Goal: Check status: Check status

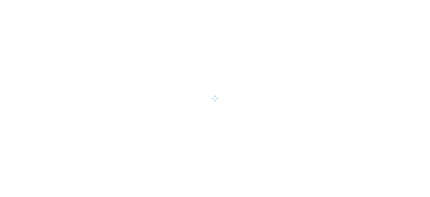
click at [59, 32] on div at bounding box center [215, 98] width 430 height 197
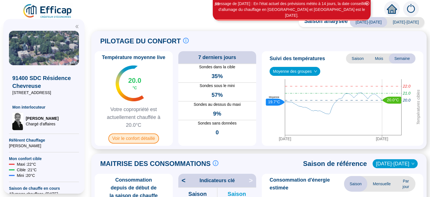
click at [140, 136] on span "Voir le confort détaillé" at bounding box center [133, 138] width 51 height 10
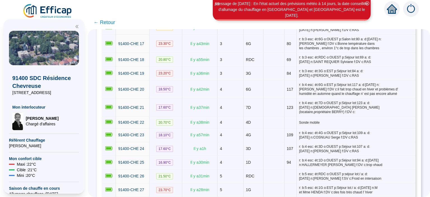
scroll to position [399, 0]
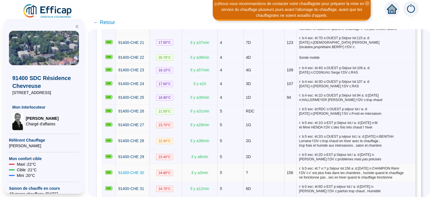
click at [133, 170] on span "91400-CHE 30" at bounding box center [131, 172] width 26 height 4
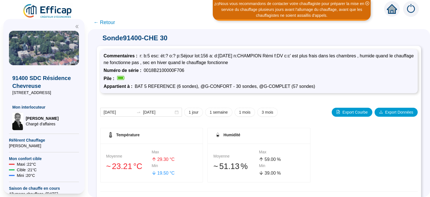
scroll to position [108, 0]
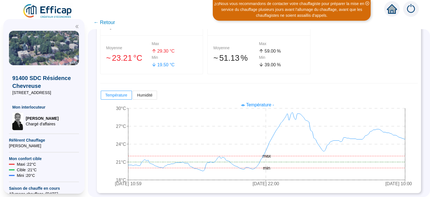
click at [106, 21] on span "← Retour" at bounding box center [104, 22] width 22 height 8
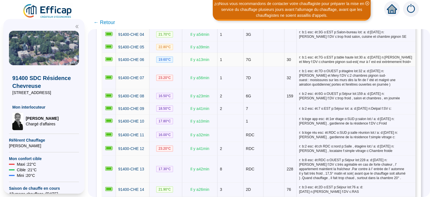
scroll to position [181, 0]
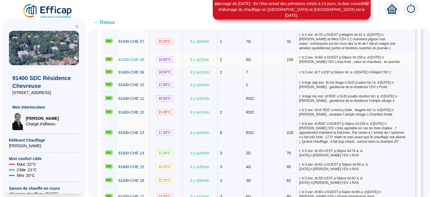
click at [137, 57] on span "91400-CHE 08" at bounding box center [131, 59] width 26 height 4
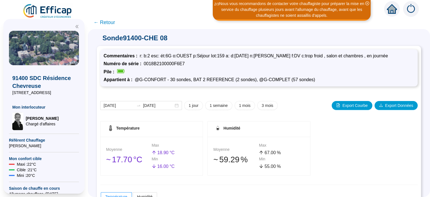
click at [109, 25] on span "← Retour" at bounding box center [104, 22] width 22 height 8
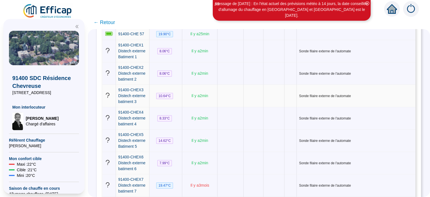
scroll to position [942, 0]
